Goal: Information Seeking & Learning: Learn about a topic

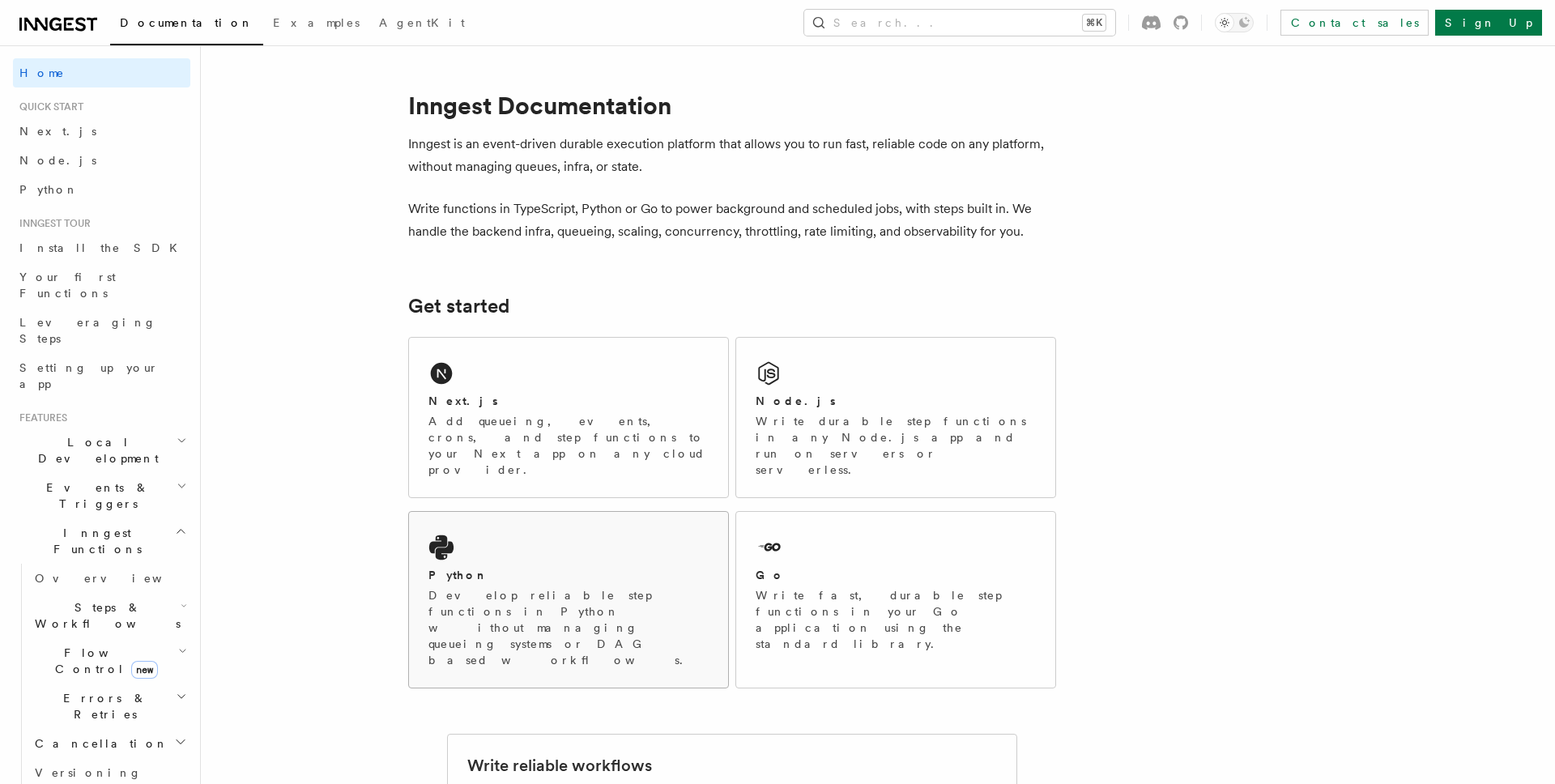
click at [566, 567] on div "Python" at bounding box center [568, 575] width 281 height 17
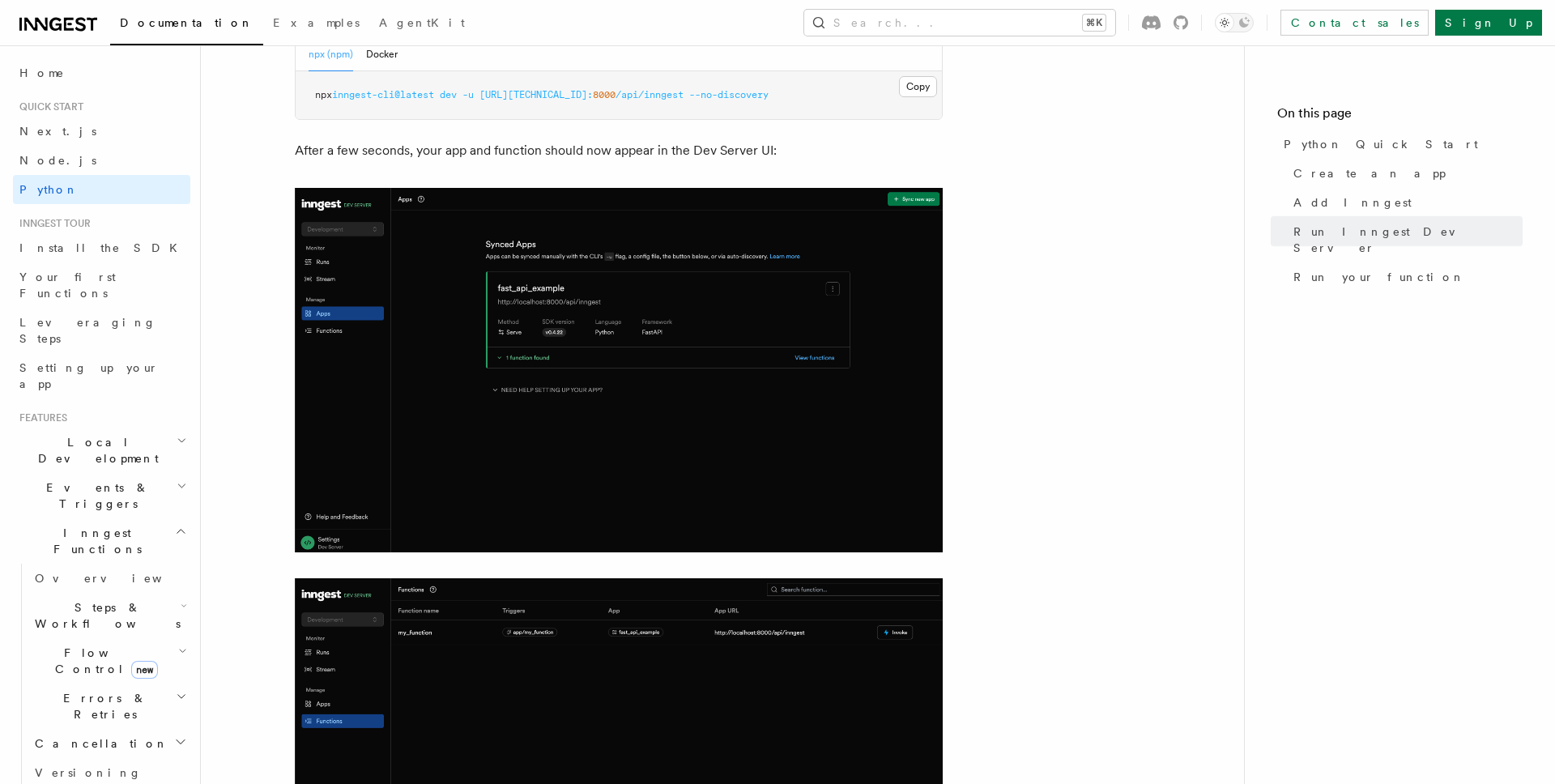
scroll to position [2237, 0]
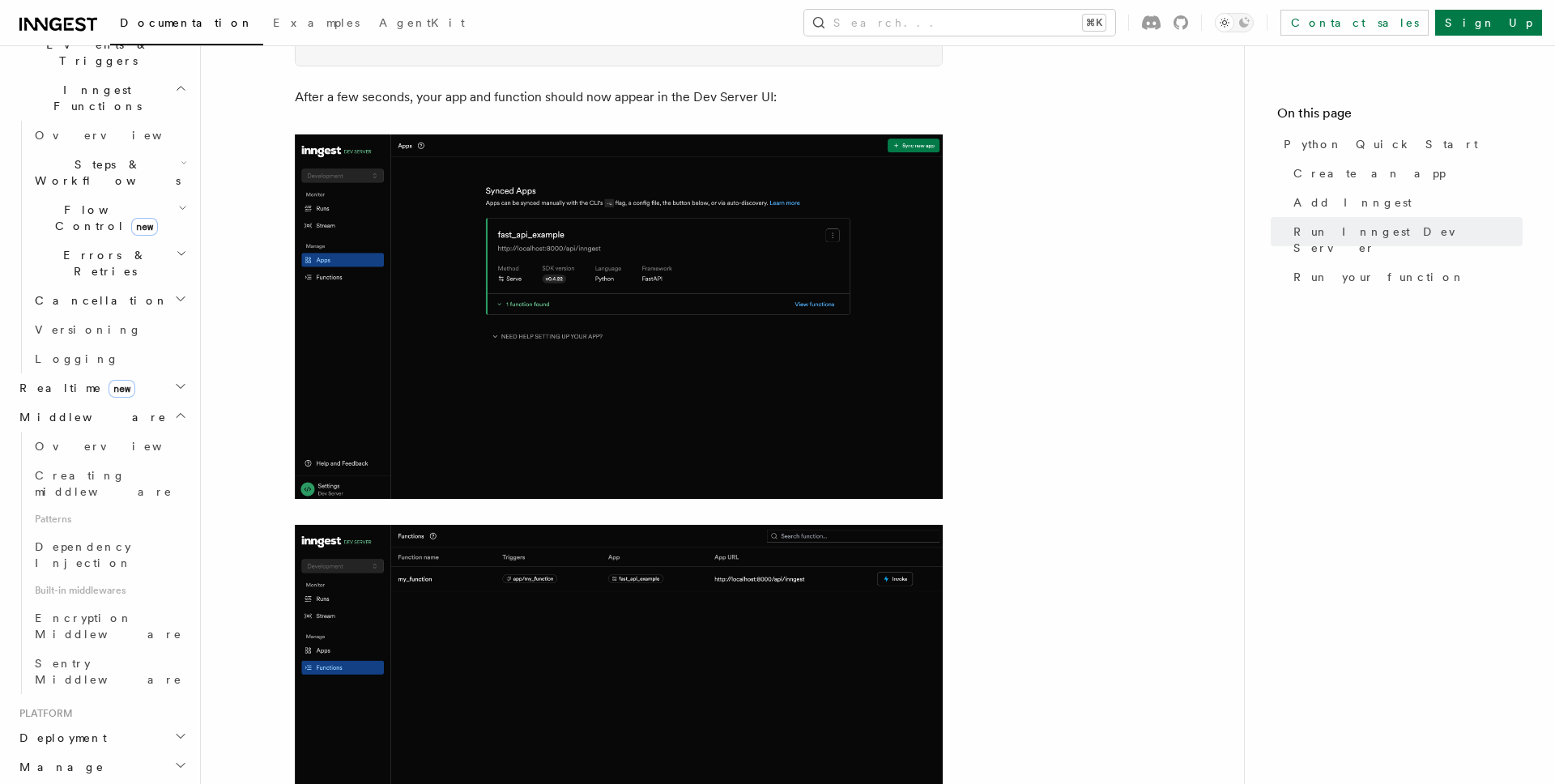
scroll to position [451, 0]
click at [178, 722] on icon "button" at bounding box center [181, 728] width 13 height 13
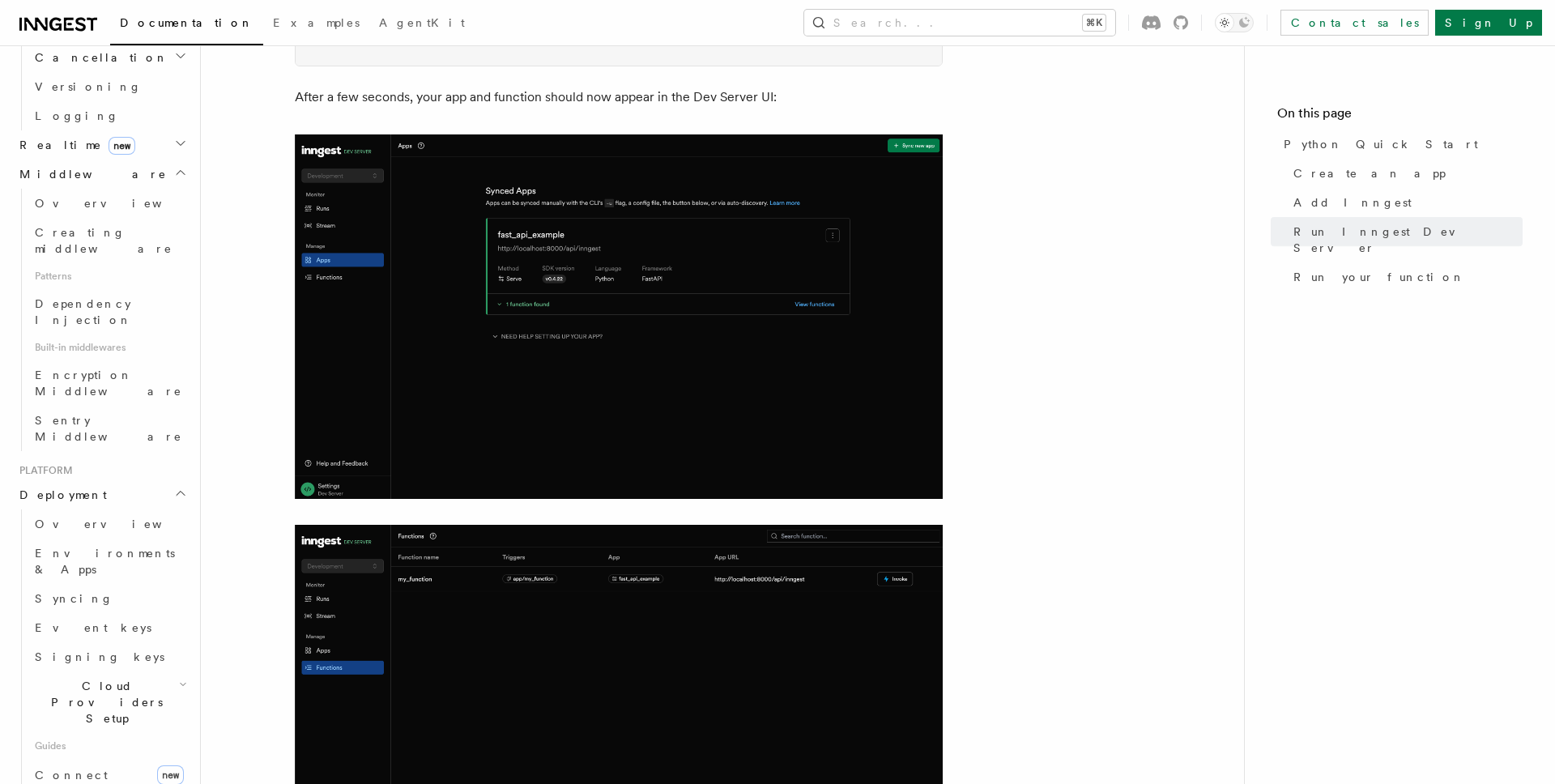
scroll to position [693, 0]
click at [166, 665] on h2 "Cloud Providers Setup" at bounding box center [109, 696] width 162 height 62
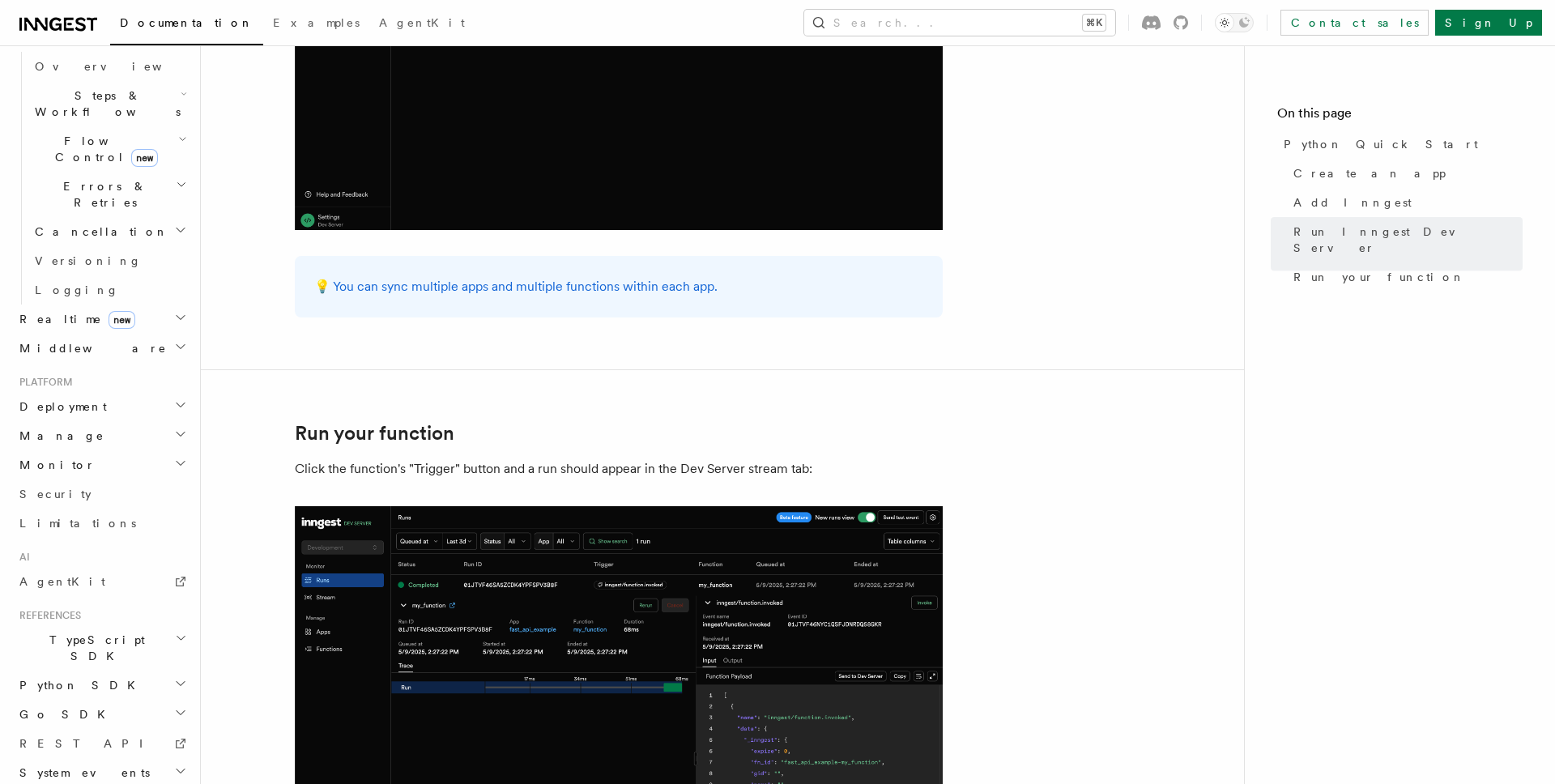
scroll to position [2938, 0]
